Goal: Task Accomplishment & Management: Use online tool/utility

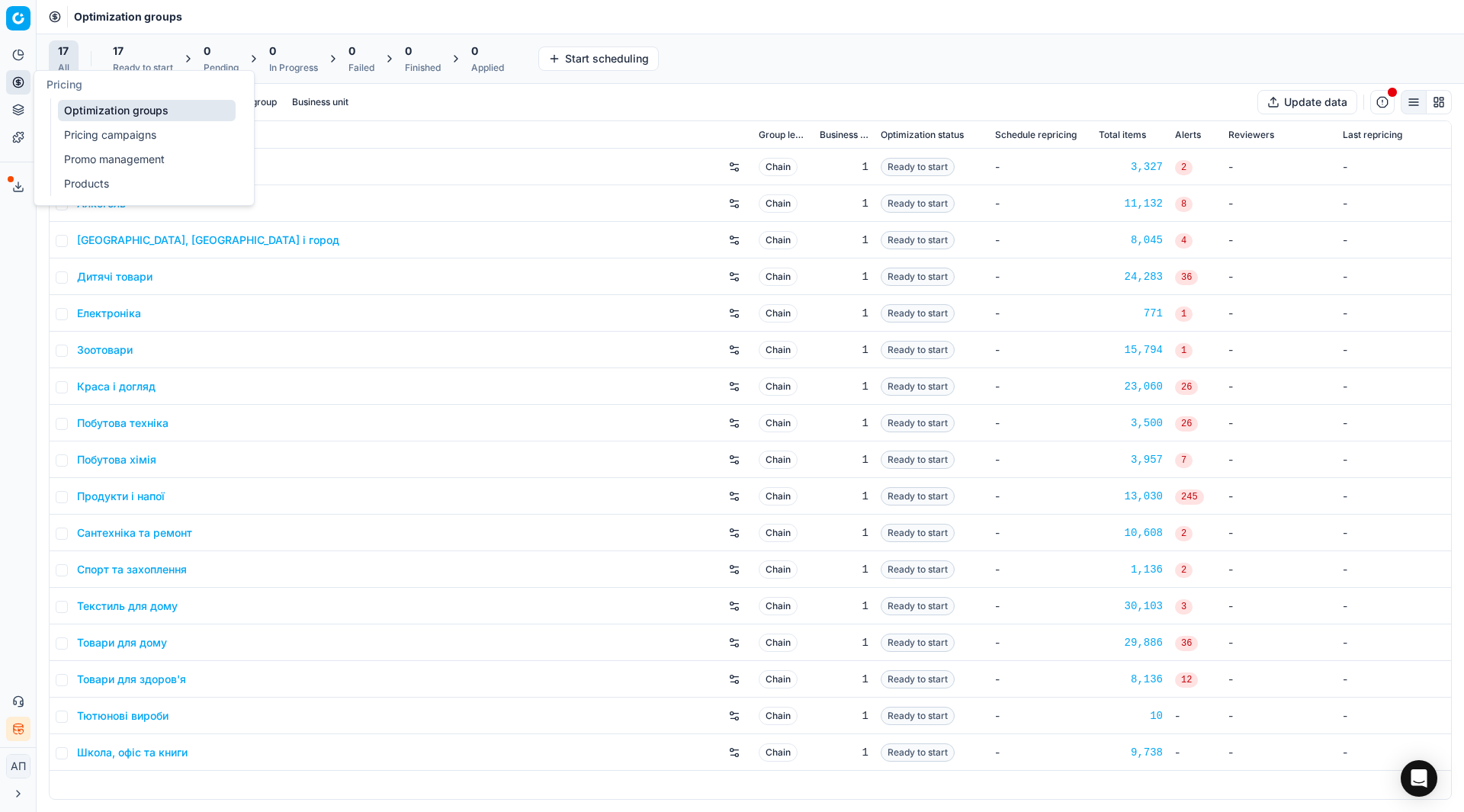
click at [80, 139] on link "Pricing campaigns" at bounding box center [147, 135] width 178 height 22
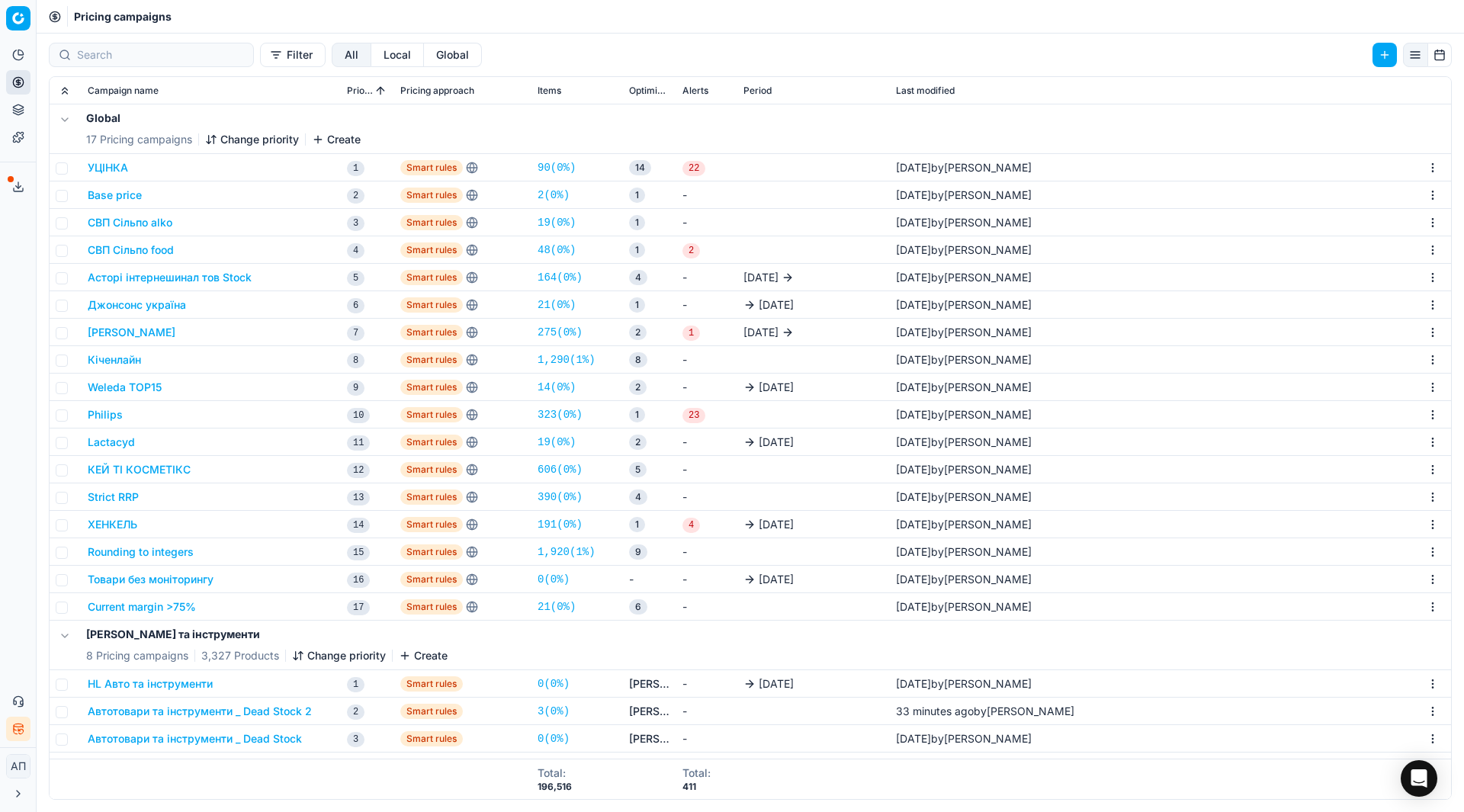
drag, startPoint x: 5, startPoint y: 315, endPoint x: 62, endPoint y: 365, distance: 75.8
click at [5, 315] on div "Analytics Pricing Product portfolio Templates Export service 18 Contact support…" at bounding box center [18, 392] width 36 height 710
click at [553, 604] on link "21 ( 0% )" at bounding box center [556, 607] width 38 height 16
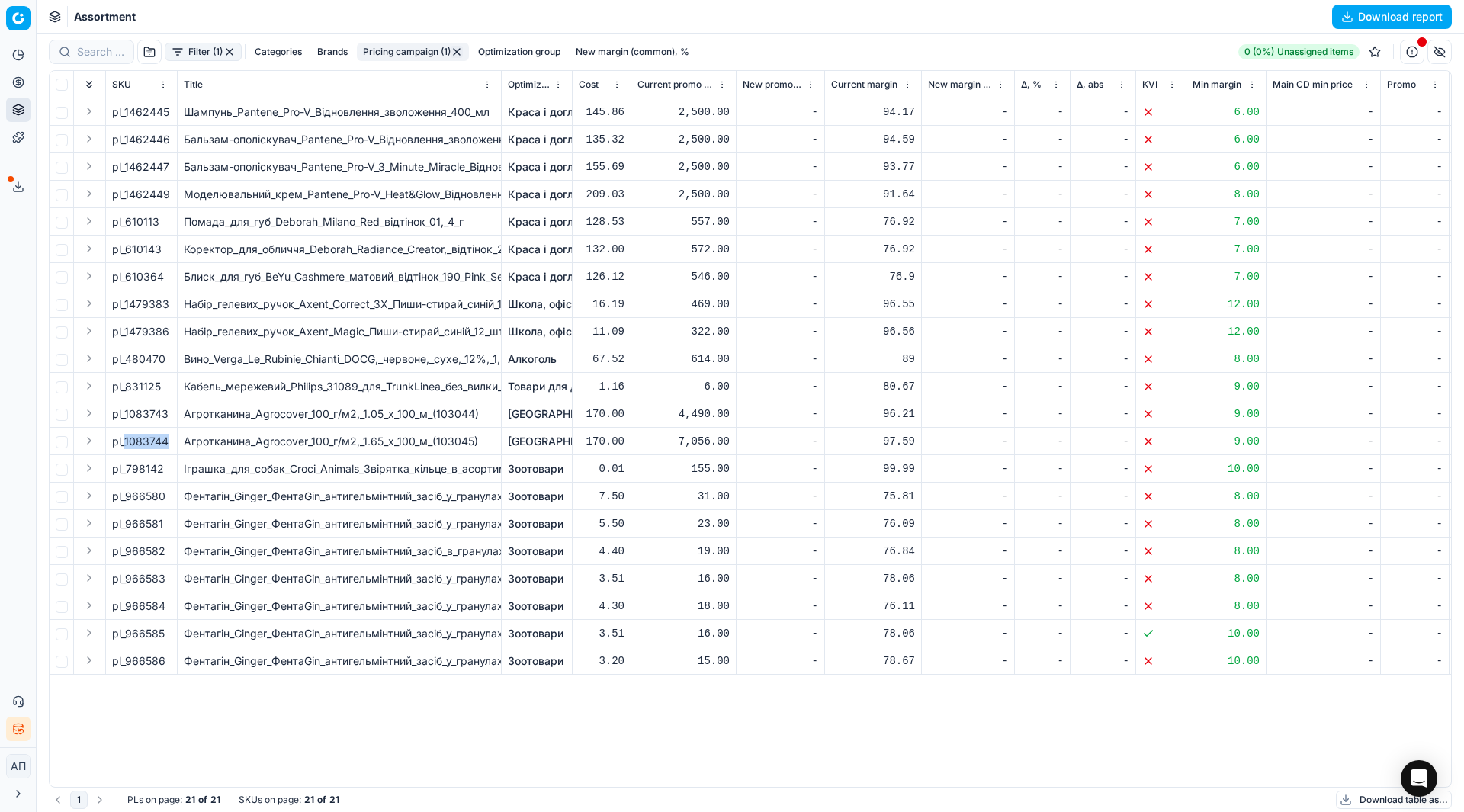
drag, startPoint x: 125, startPoint y: 440, endPoint x: 177, endPoint y: 439, distance: 52.0
click at [177, 439] on td "pl_1083744" at bounding box center [142, 441] width 71 height 27
copy span "1083744"
drag, startPoint x: 126, startPoint y: 413, endPoint x: 168, endPoint y: 413, distance: 42.0
click at [168, 413] on div "pl_1083743" at bounding box center [141, 414] width 59 height 16
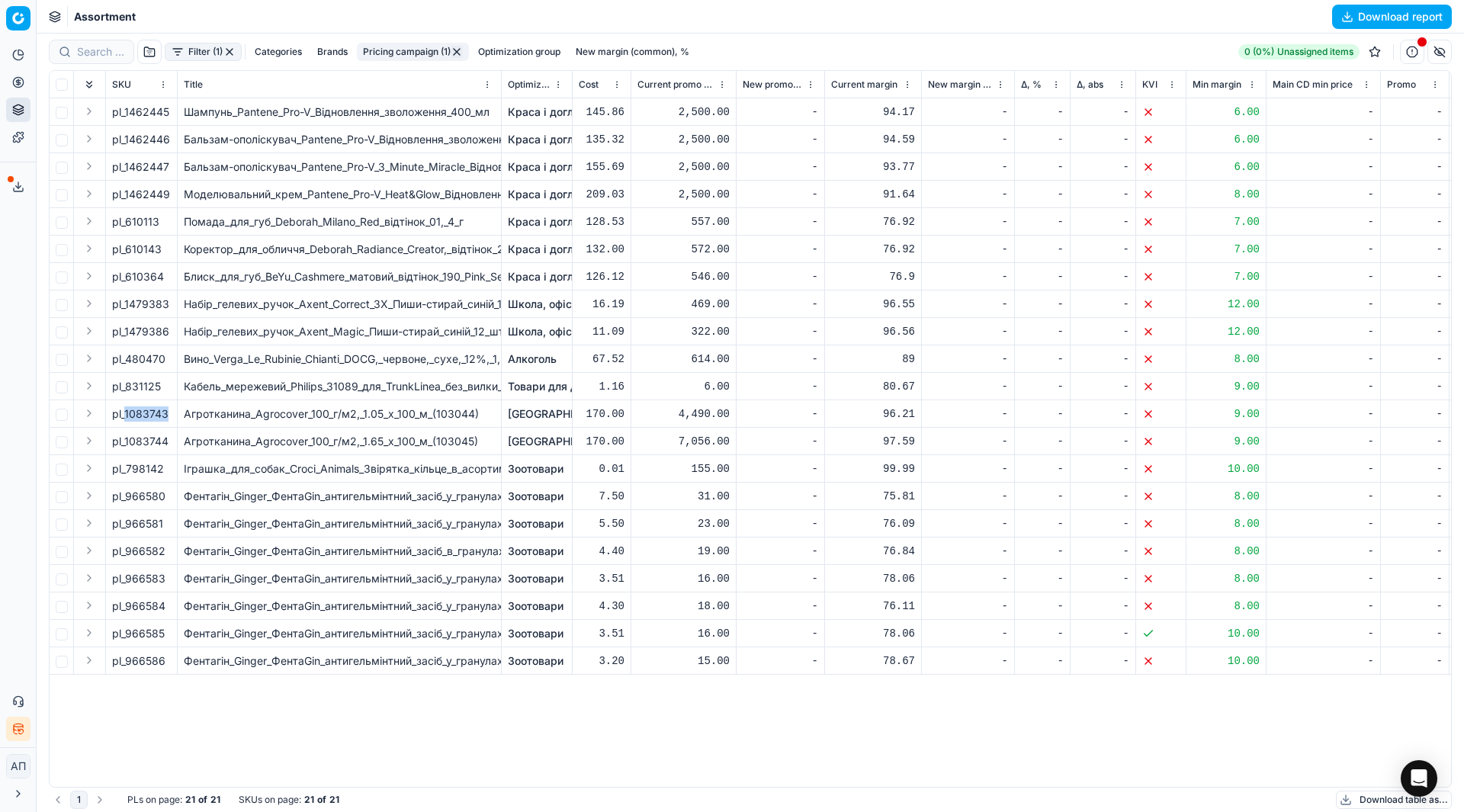
copy div "1083743"
click at [19, 91] on button "Pricing" at bounding box center [18, 81] width 24 height 24
click at [74, 107] on link "Optimization groups" at bounding box center [147, 111] width 178 height 22
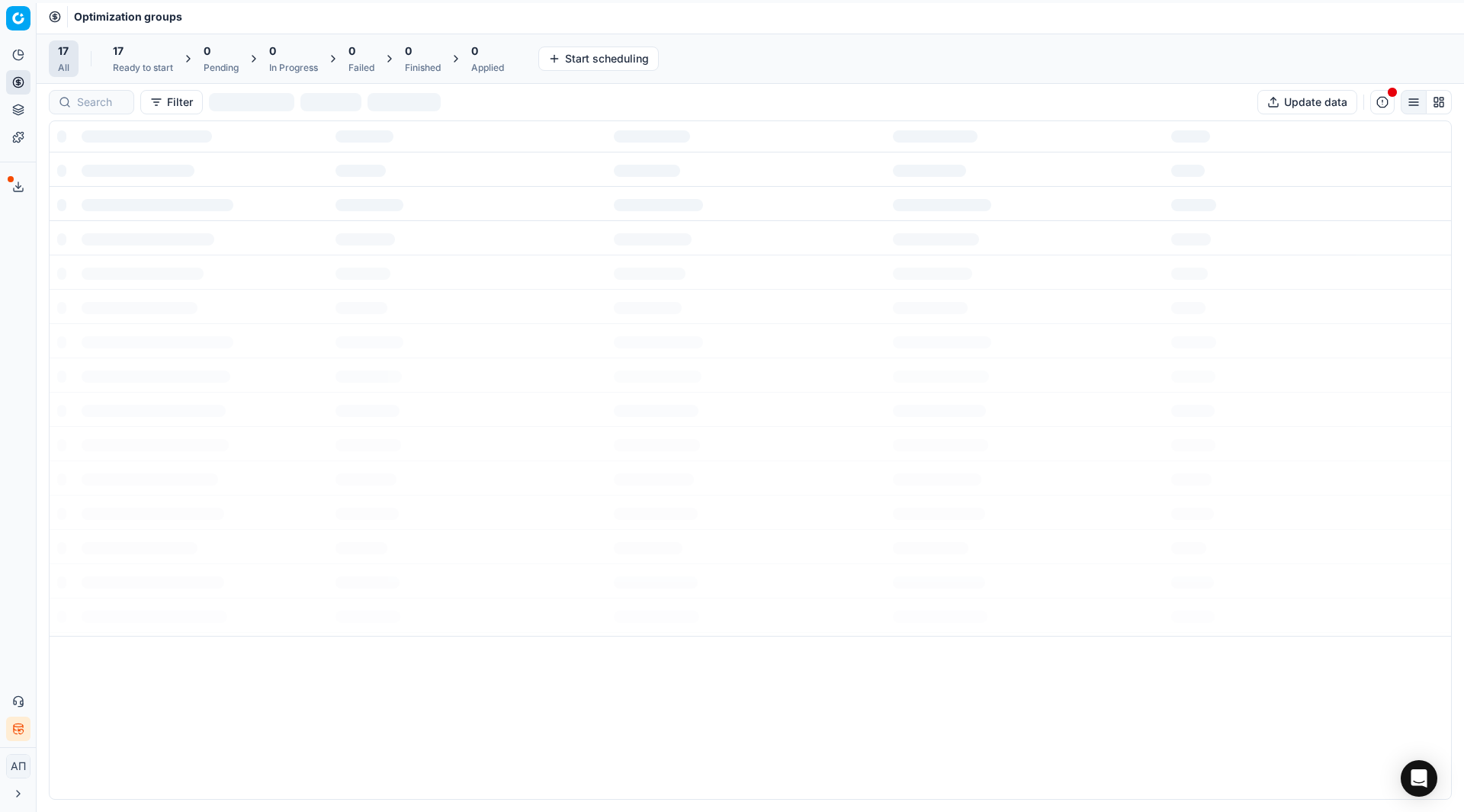
click at [6, 304] on div "Analytics Pricing Product portfolio Templates Export service 18 Contact support…" at bounding box center [18, 392] width 36 height 710
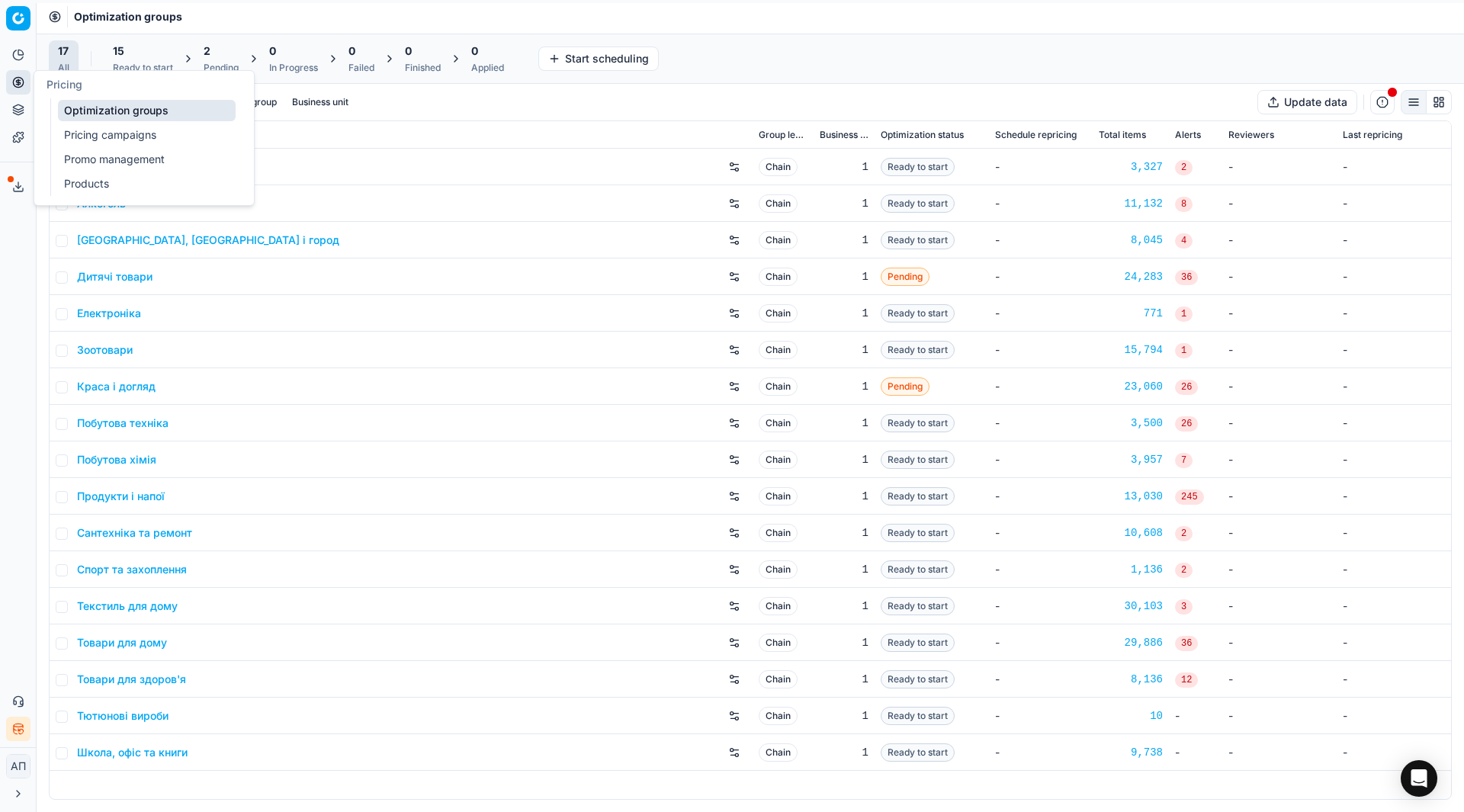
click at [88, 133] on link "Pricing campaigns" at bounding box center [147, 135] width 178 height 22
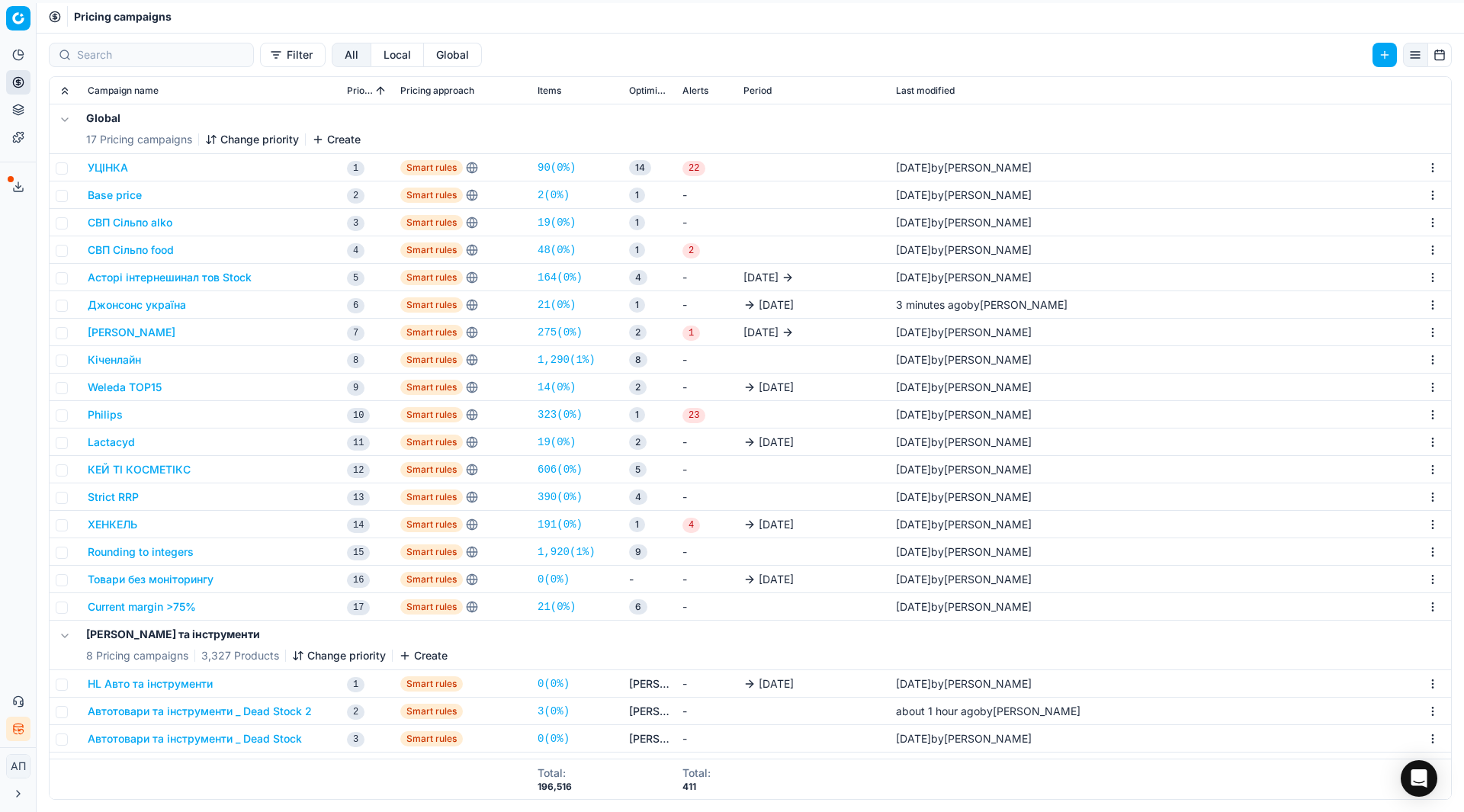
click at [0, 281] on div "Analytics Pricing Product portfolio Templates Export service 18 Contact support…" at bounding box center [18, 392] width 36 height 710
click at [127, 307] on button "Джонсонс україна" at bounding box center [137, 305] width 99 height 16
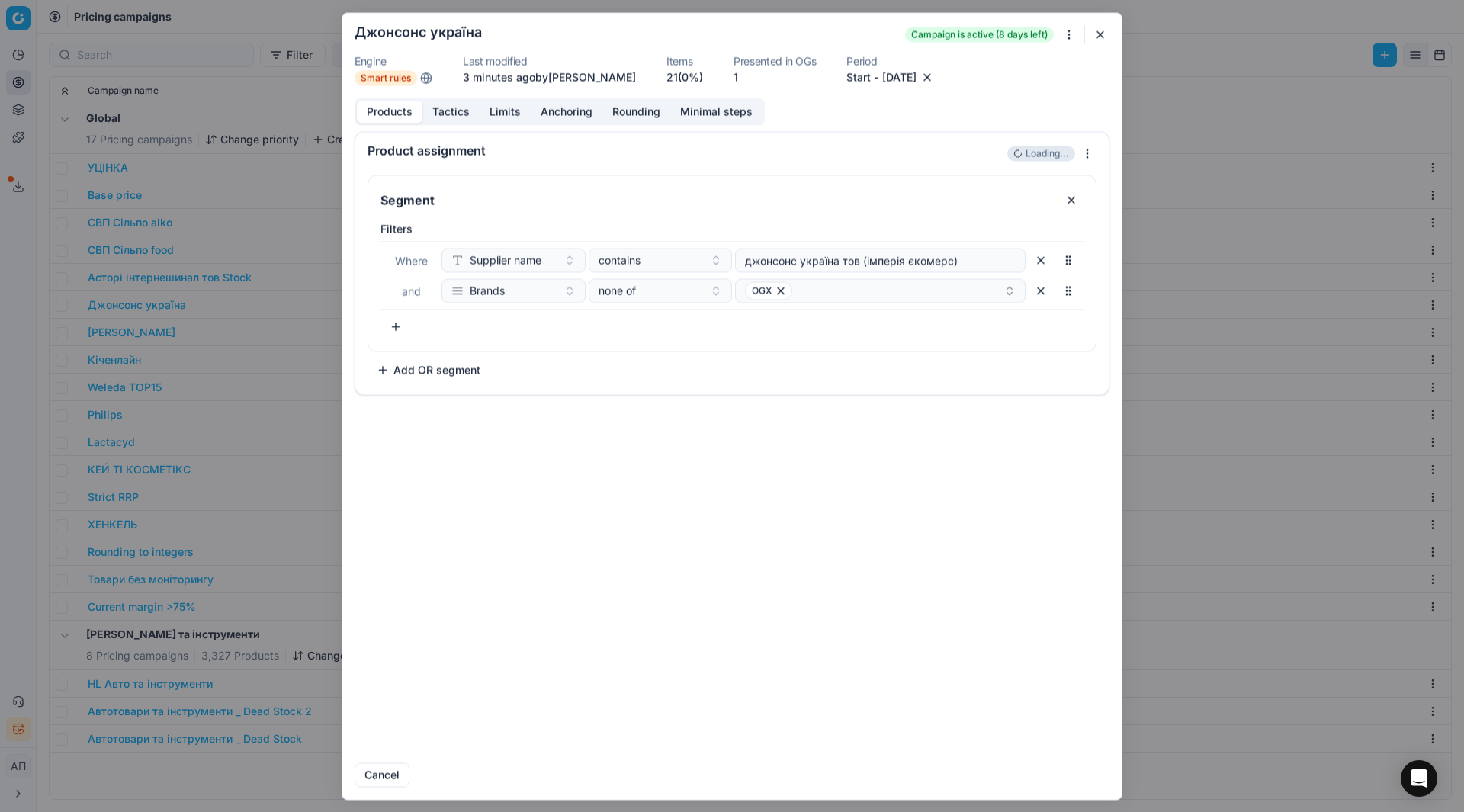
click at [450, 105] on button "Tactics" at bounding box center [452, 112] width 57 height 22
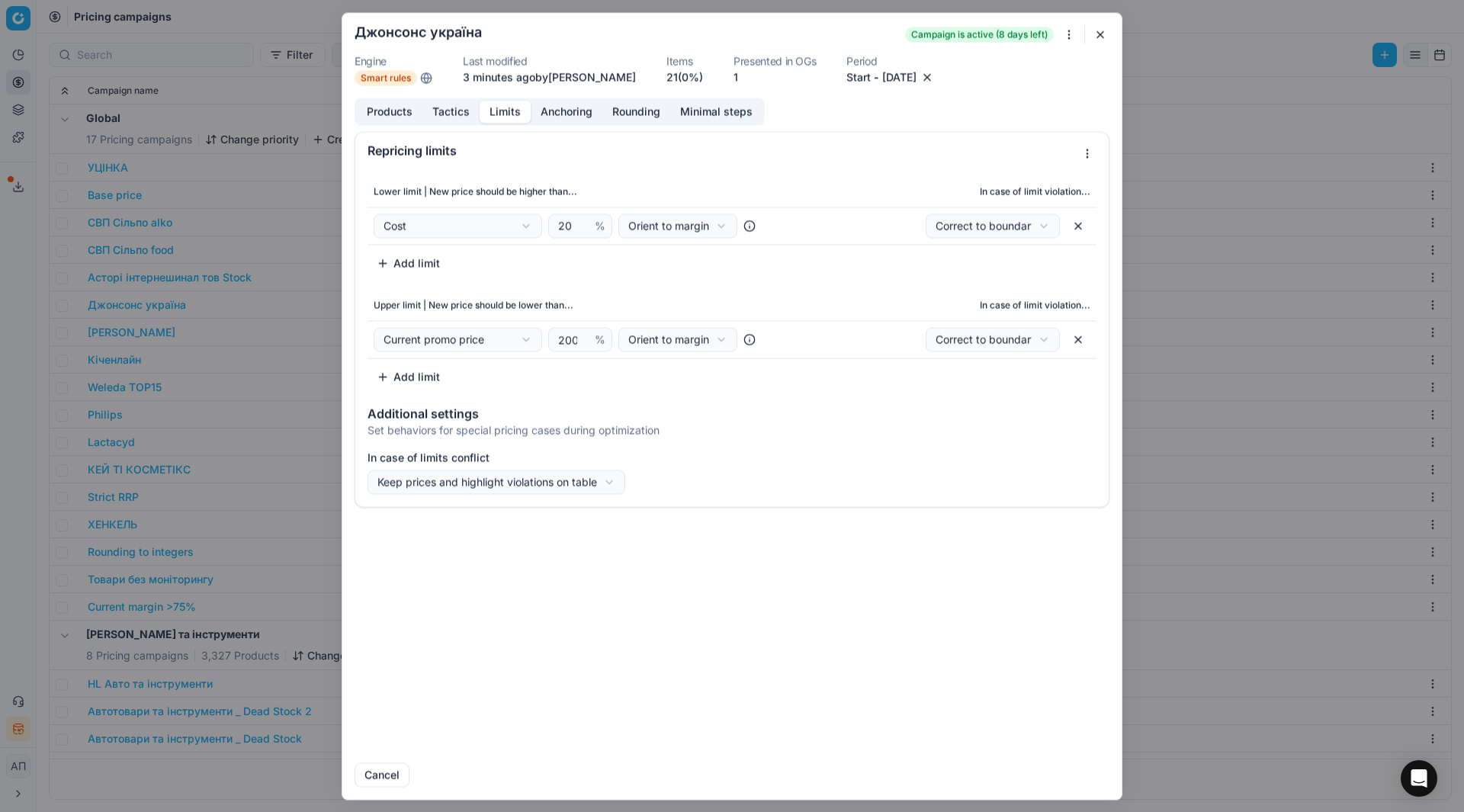
click at [516, 122] on button "Limits" at bounding box center [505, 112] width 51 height 22
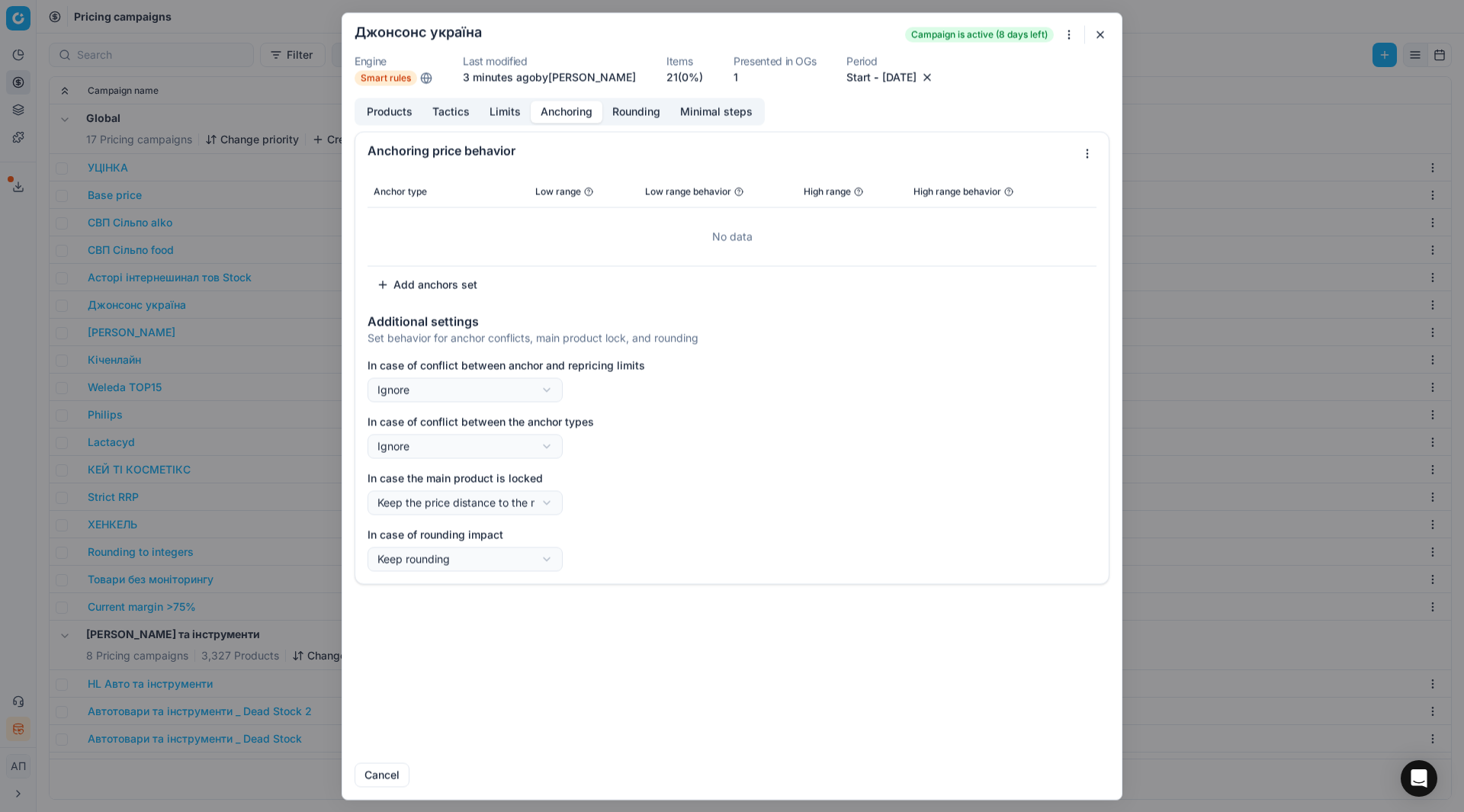
click at [575, 119] on button "Anchoring" at bounding box center [566, 112] width 71 height 22
click at [507, 105] on button "Limits" at bounding box center [505, 112] width 51 height 22
click at [570, 114] on button "Anchoring" at bounding box center [566, 112] width 71 height 22
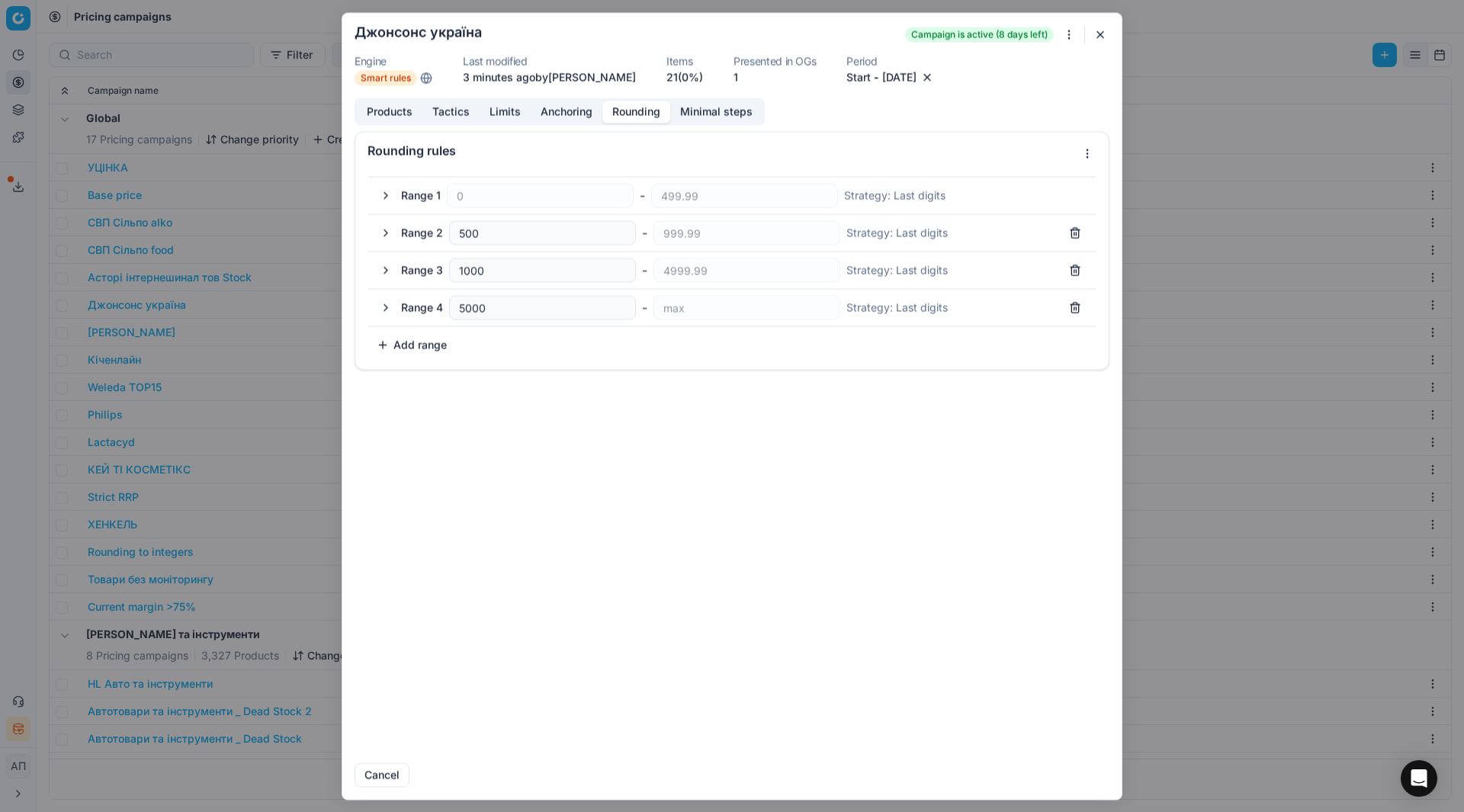
click at [618, 112] on button "Rounding" at bounding box center [635, 112] width 67 height 22
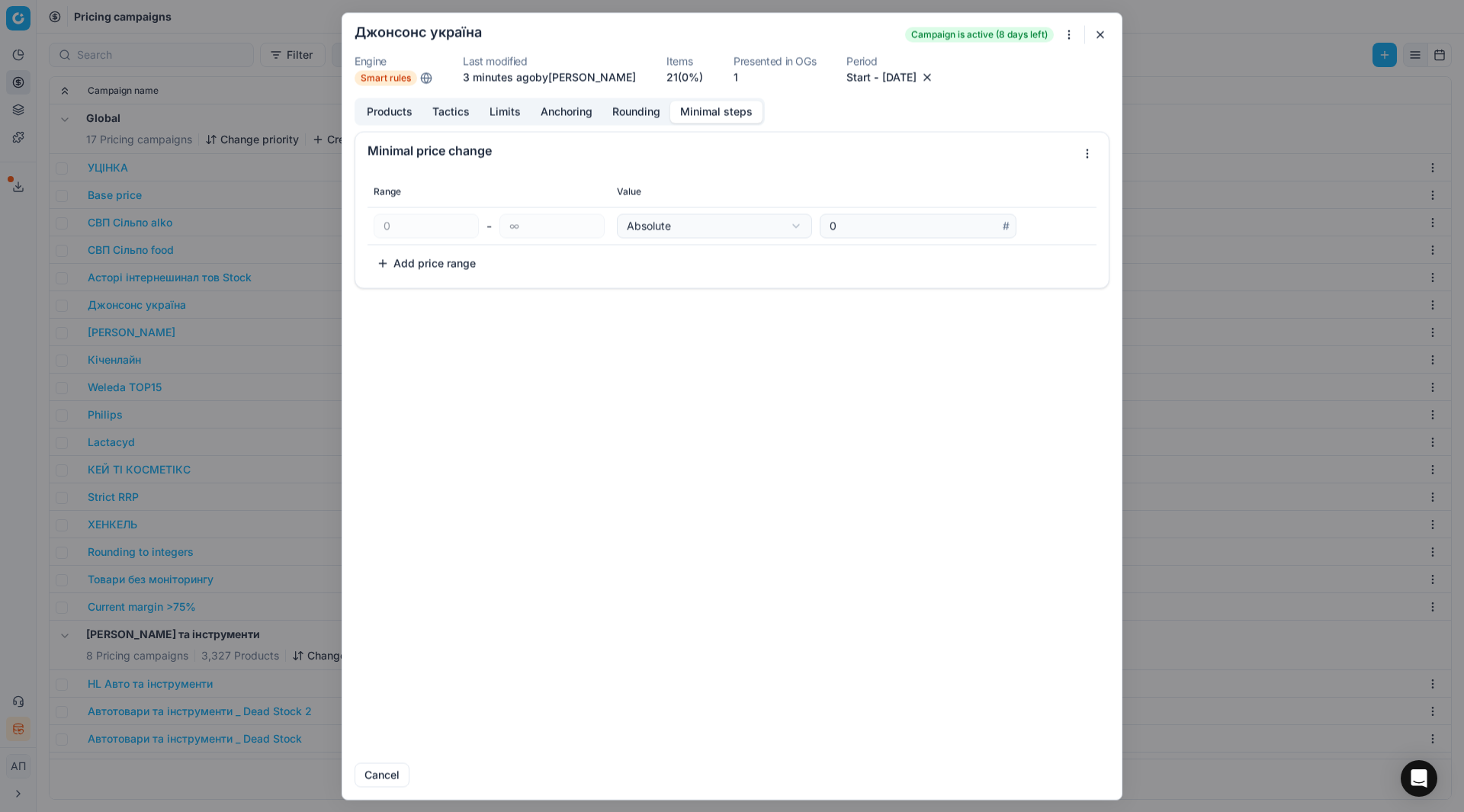
click at [688, 121] on button "Minimal steps" at bounding box center [716, 112] width 92 height 22
click at [1101, 47] on form "We are saving PC settings. Please wait, it should take a few minutes Джонсонс у…" at bounding box center [732, 406] width 780 height 786
click at [1102, 40] on button "button" at bounding box center [1101, 34] width 19 height 19
